Goal: Ask a question

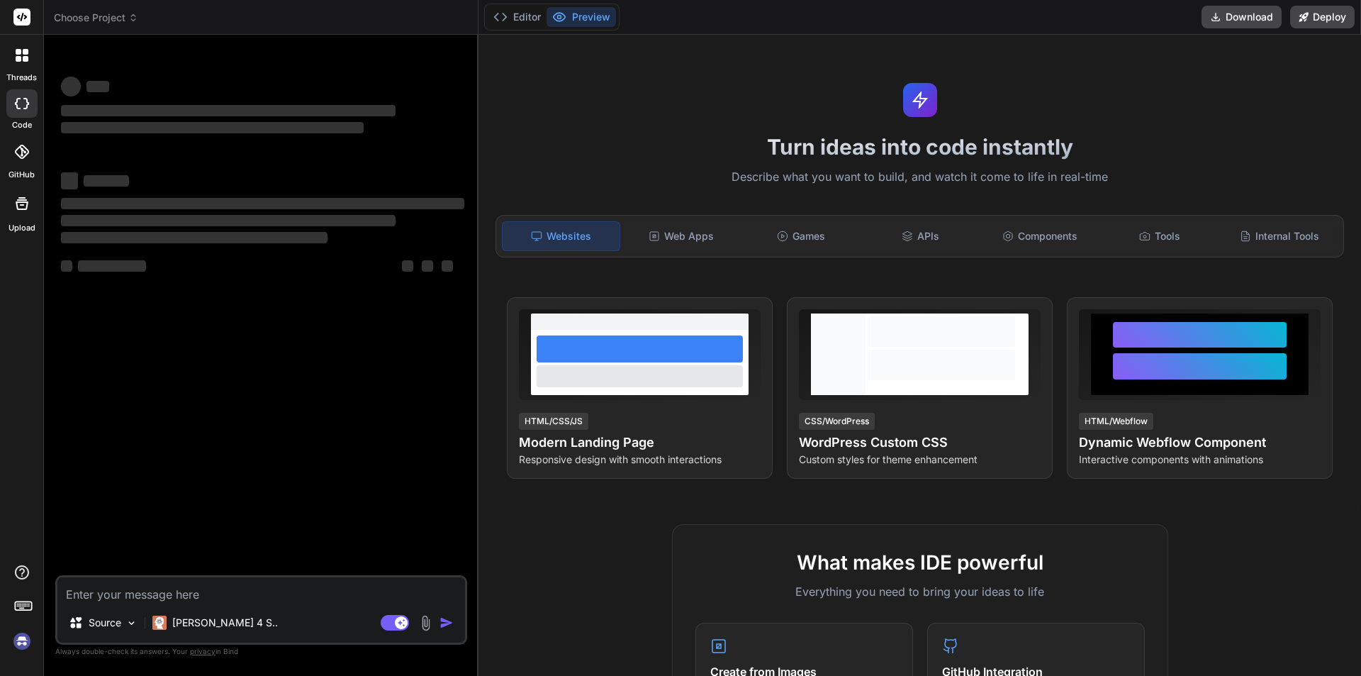
type textarea "x"
click at [225, 593] on textarea at bounding box center [261, 590] width 408 height 26
type textarea "h"
type textarea "x"
type textarea "hi"
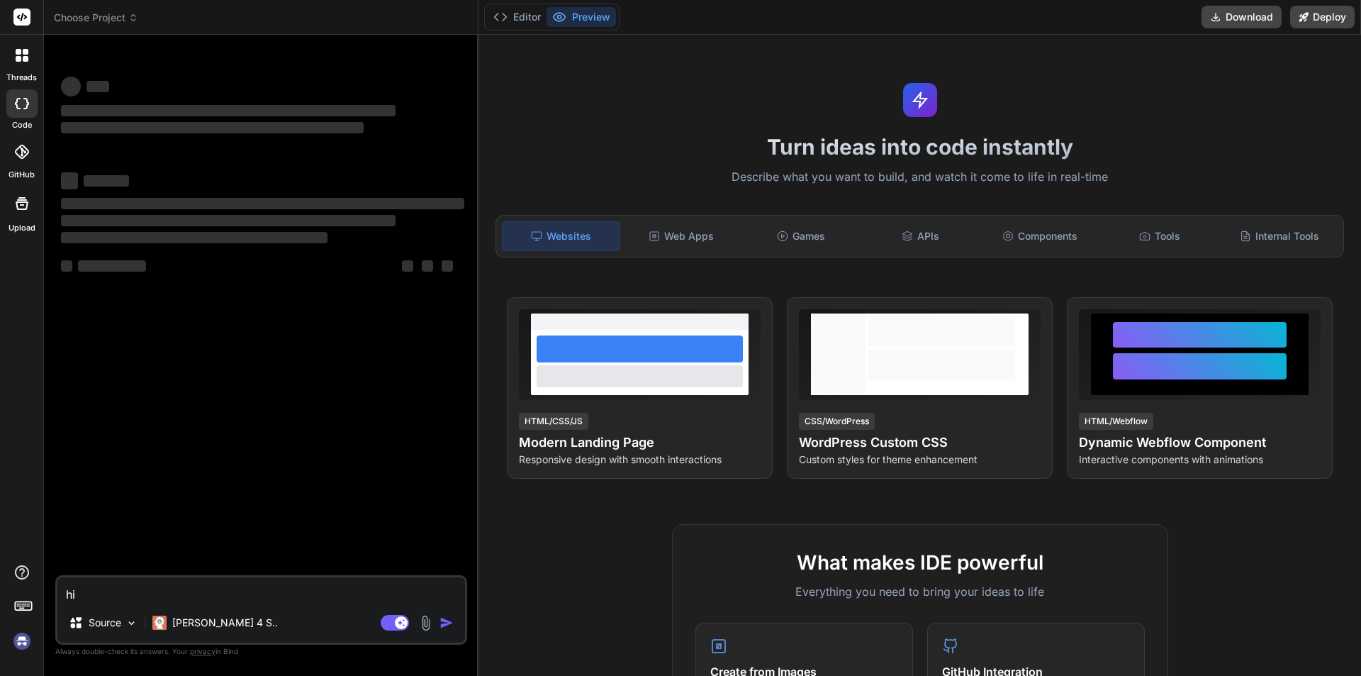
type textarea "x"
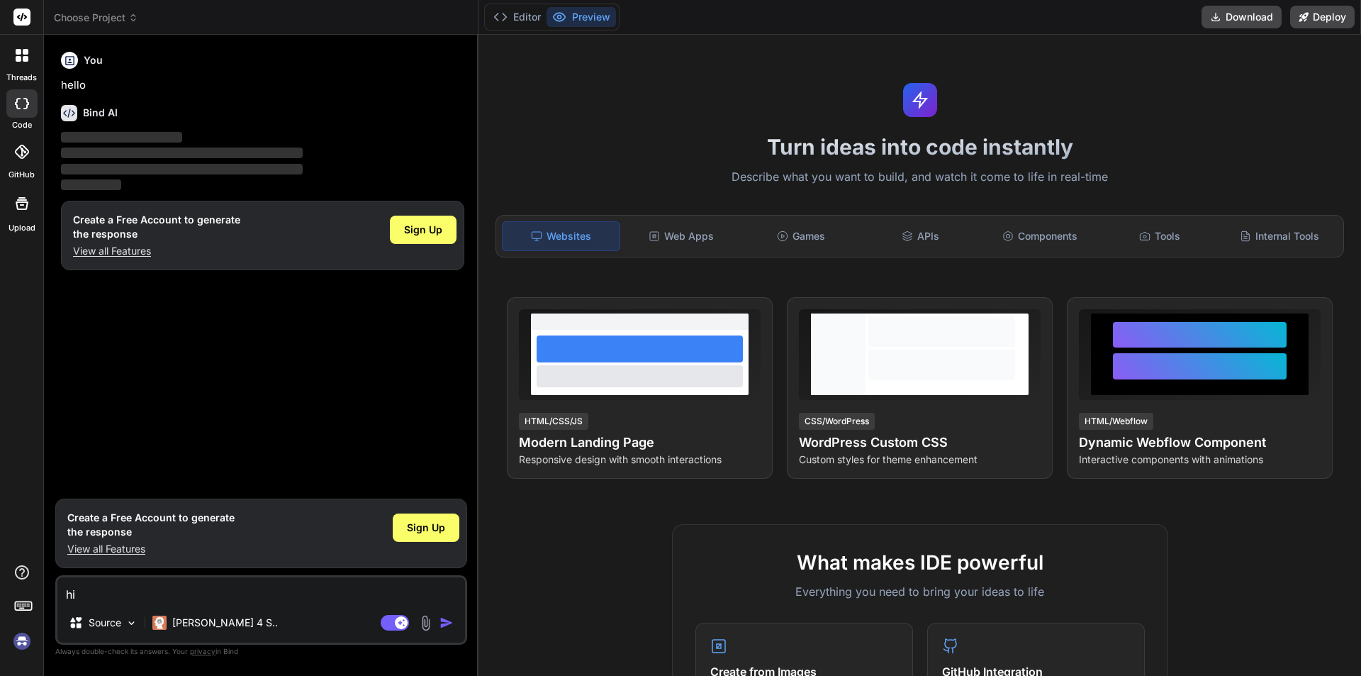
type textarea "hi"
click at [451, 622] on img "button" at bounding box center [446, 622] width 14 height 14
click at [445, 622] on img "button" at bounding box center [446, 622] width 14 height 14
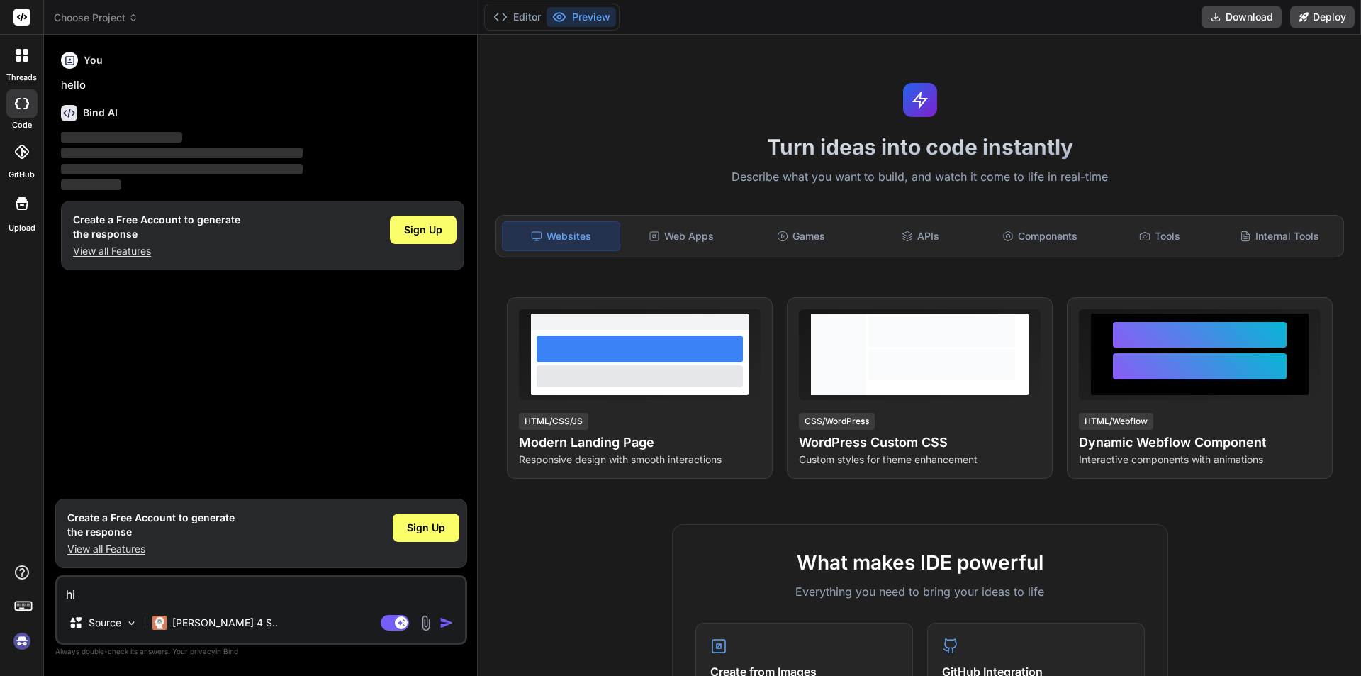
click at [445, 622] on img "button" at bounding box center [446, 622] width 14 height 14
click at [444, 622] on img "button" at bounding box center [446, 622] width 14 height 14
